Goal: Go to known website: Go to known website

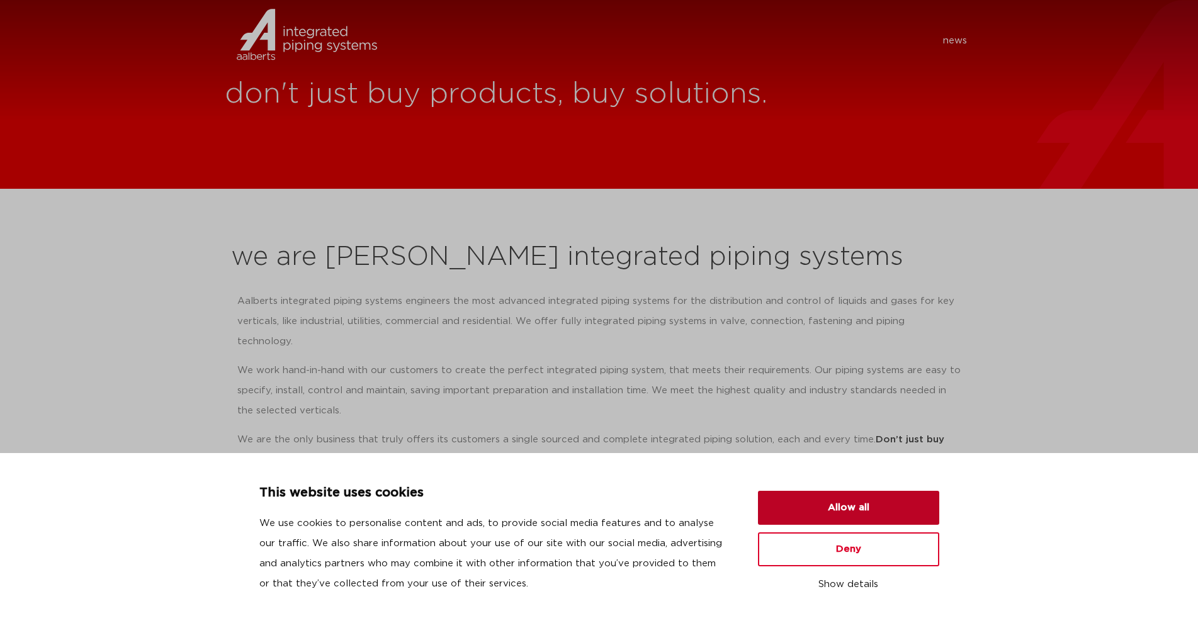
click at [622, 502] on button "Allow all" at bounding box center [848, 508] width 181 height 34
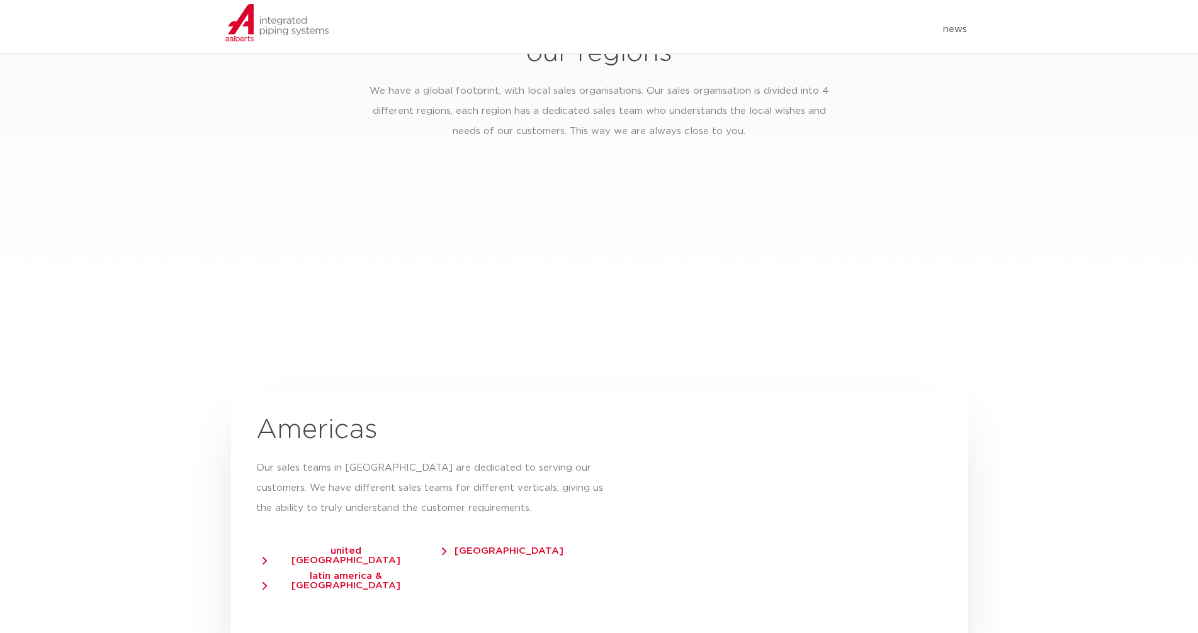
scroll to position [1951, 0]
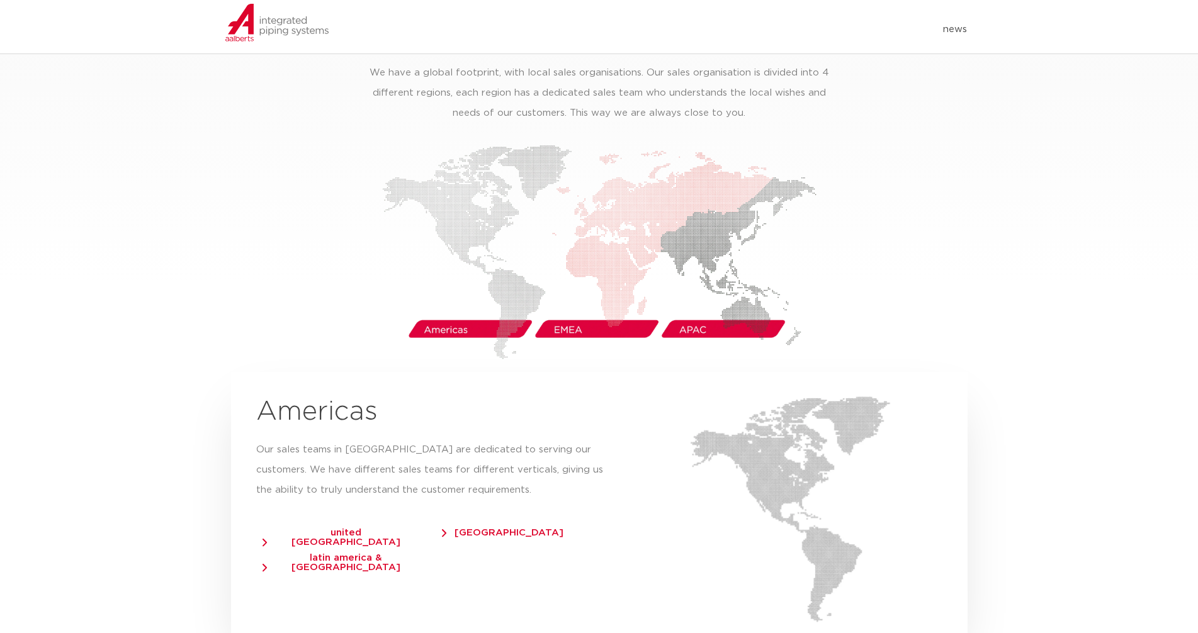
click at [347, 528] on span "united [GEOGRAPHIC_DATA]" at bounding box center [339, 537] width 155 height 19
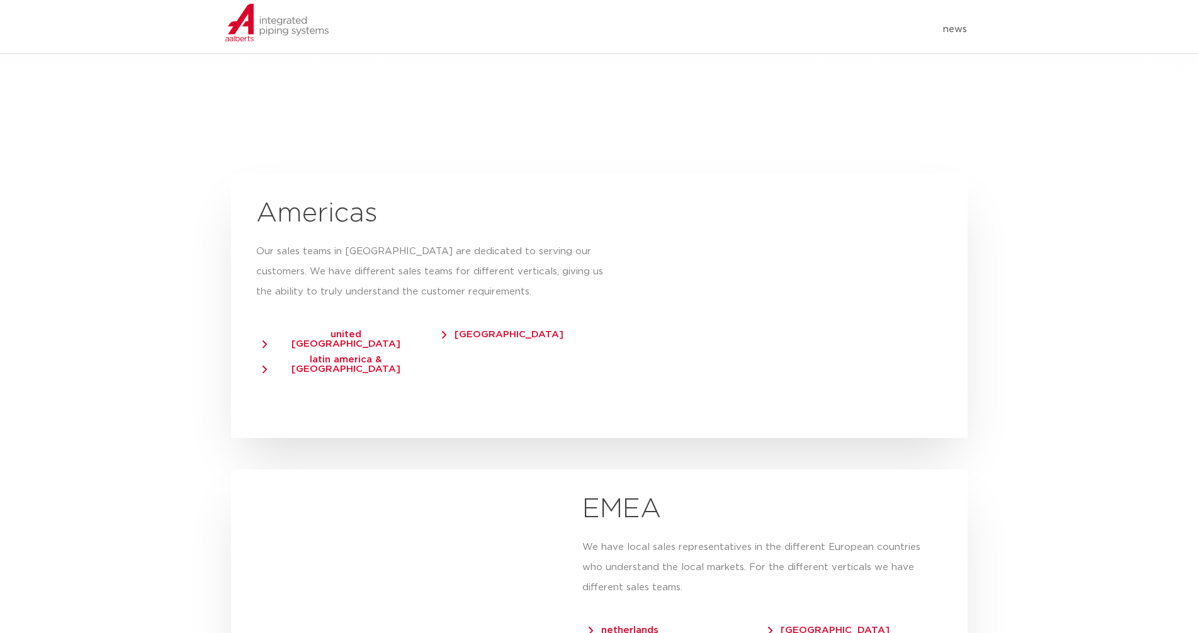
scroll to position [1989, 0]
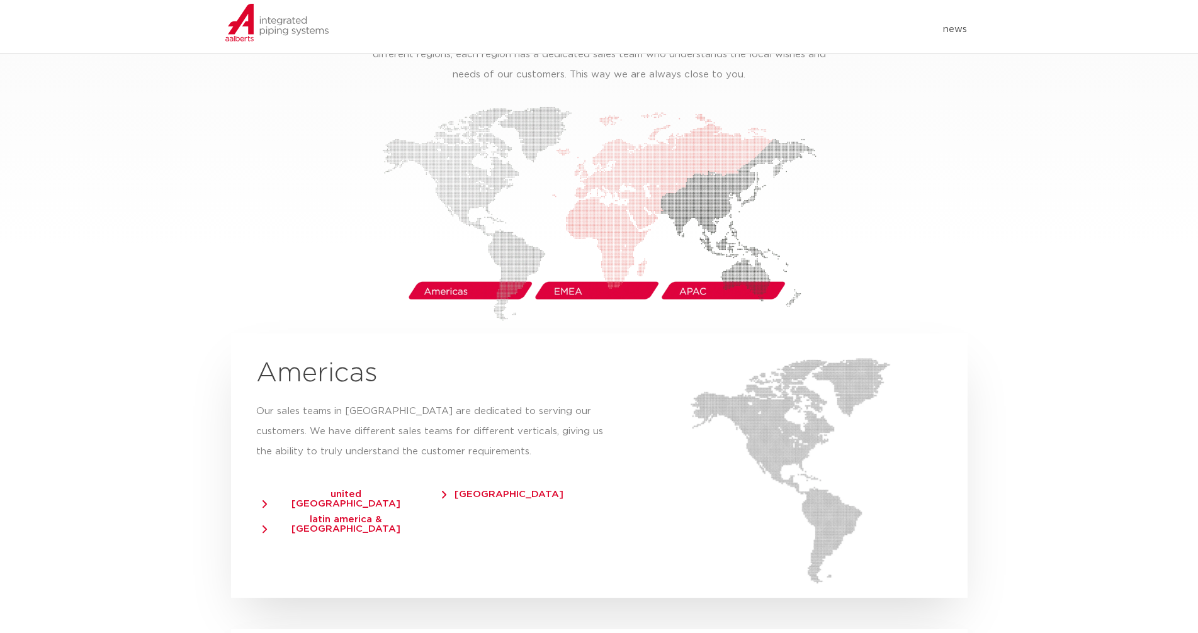
click at [335, 490] on span "united [GEOGRAPHIC_DATA]" at bounding box center [339, 499] width 155 height 19
